Goal: Navigation & Orientation: Find specific page/section

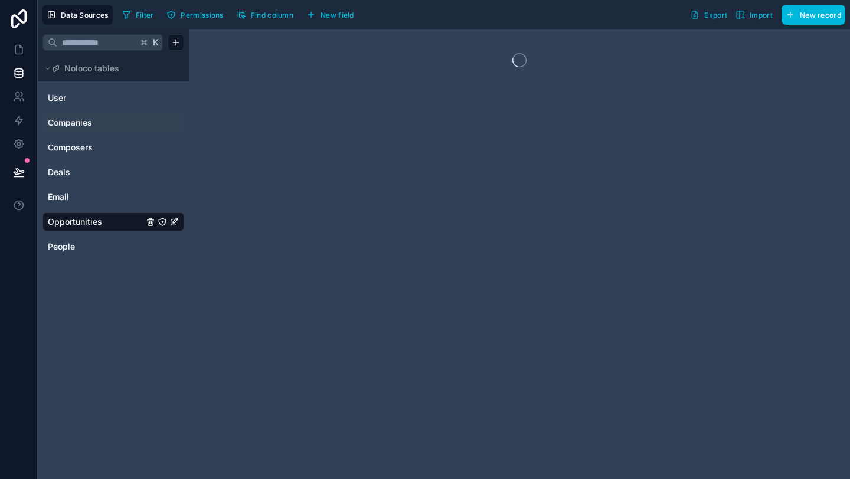
click at [80, 125] on span "Companies" at bounding box center [70, 123] width 44 height 12
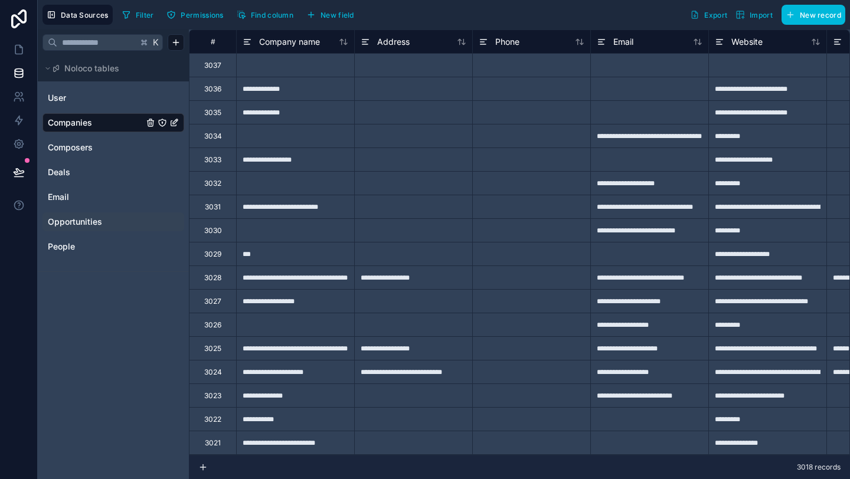
click at [82, 221] on span "Opportunities" at bounding box center [75, 222] width 54 height 12
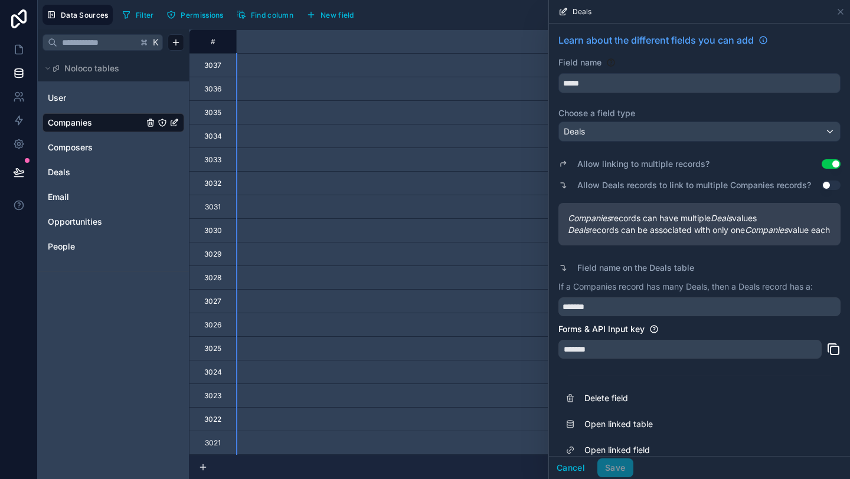
scroll to position [0, 1002]
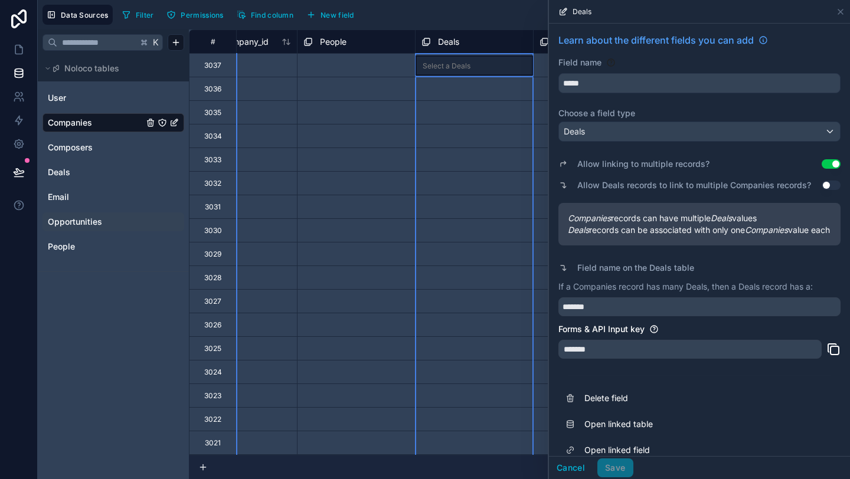
click at [80, 220] on span "Opportunities" at bounding box center [75, 222] width 54 height 12
